Goal: Task Accomplishment & Management: Complete application form

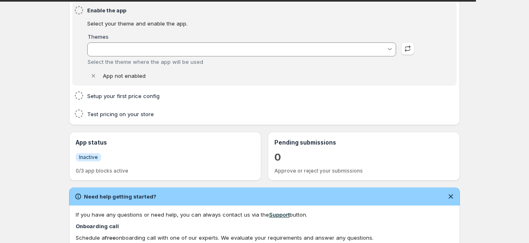
scroll to position [82, 0]
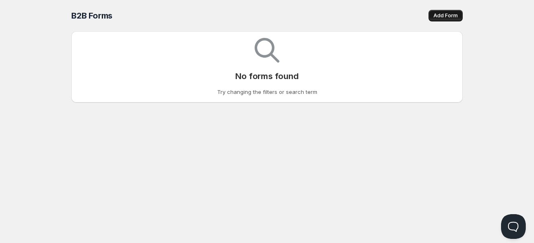
click at [437, 11] on button "Add Form" at bounding box center [445, 16] width 34 height 12
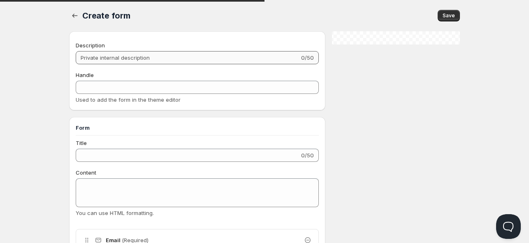
checkbox input "true"
